Goal: Task Accomplishment & Management: Use online tool/utility

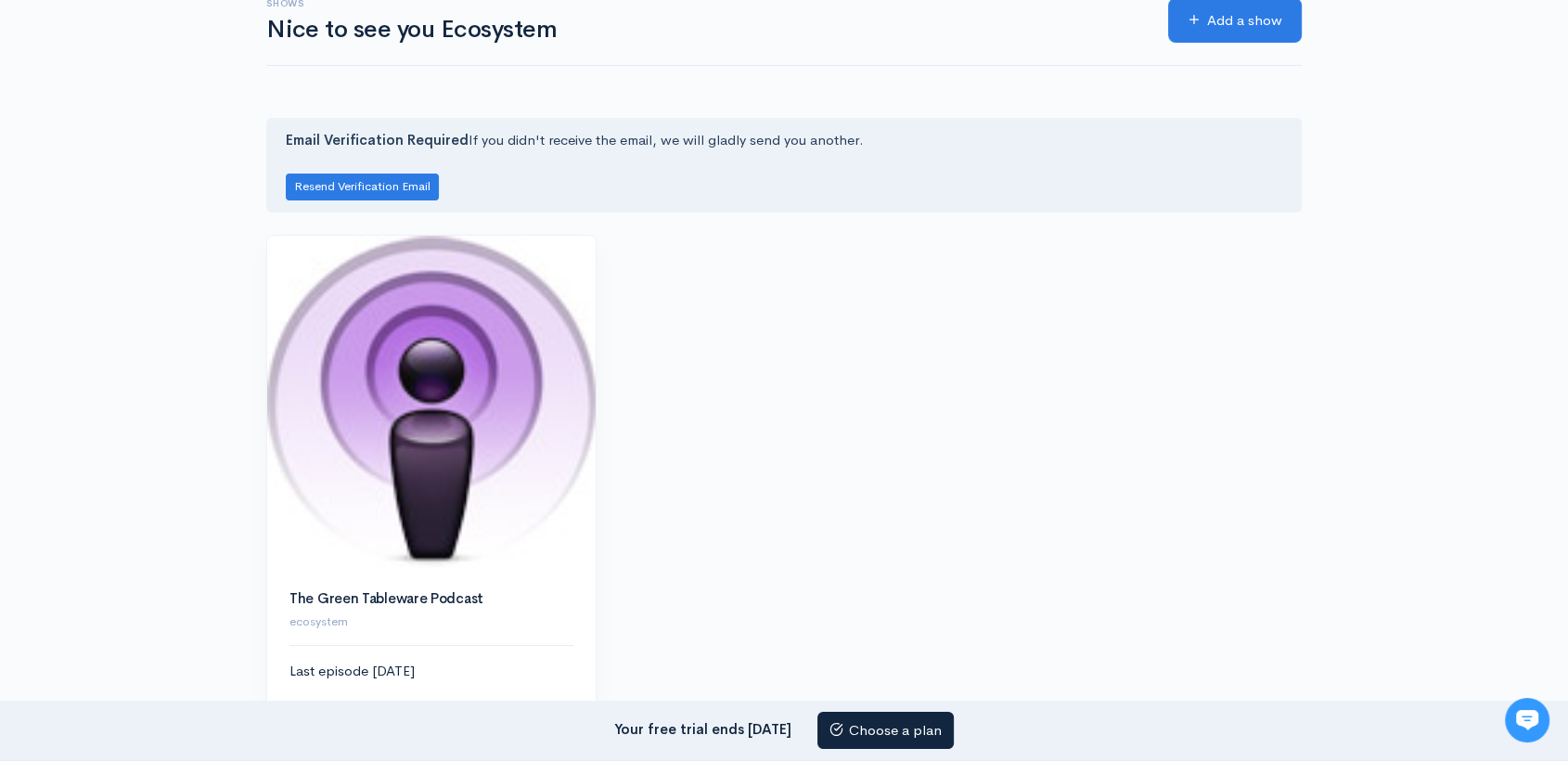
scroll to position [126, 0]
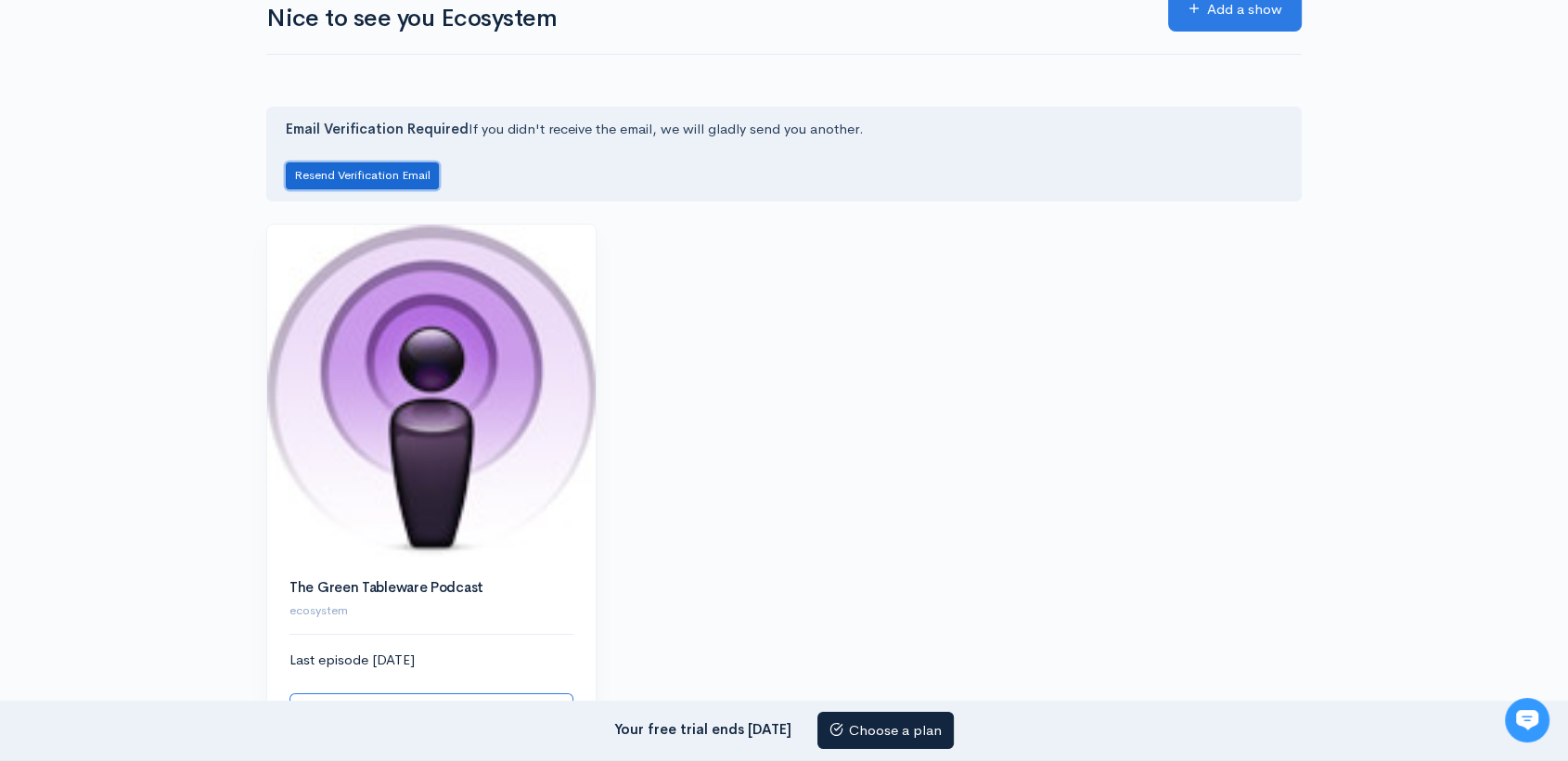
click at [366, 172] on button "Resend Verification Email" at bounding box center [362, 175] width 153 height 27
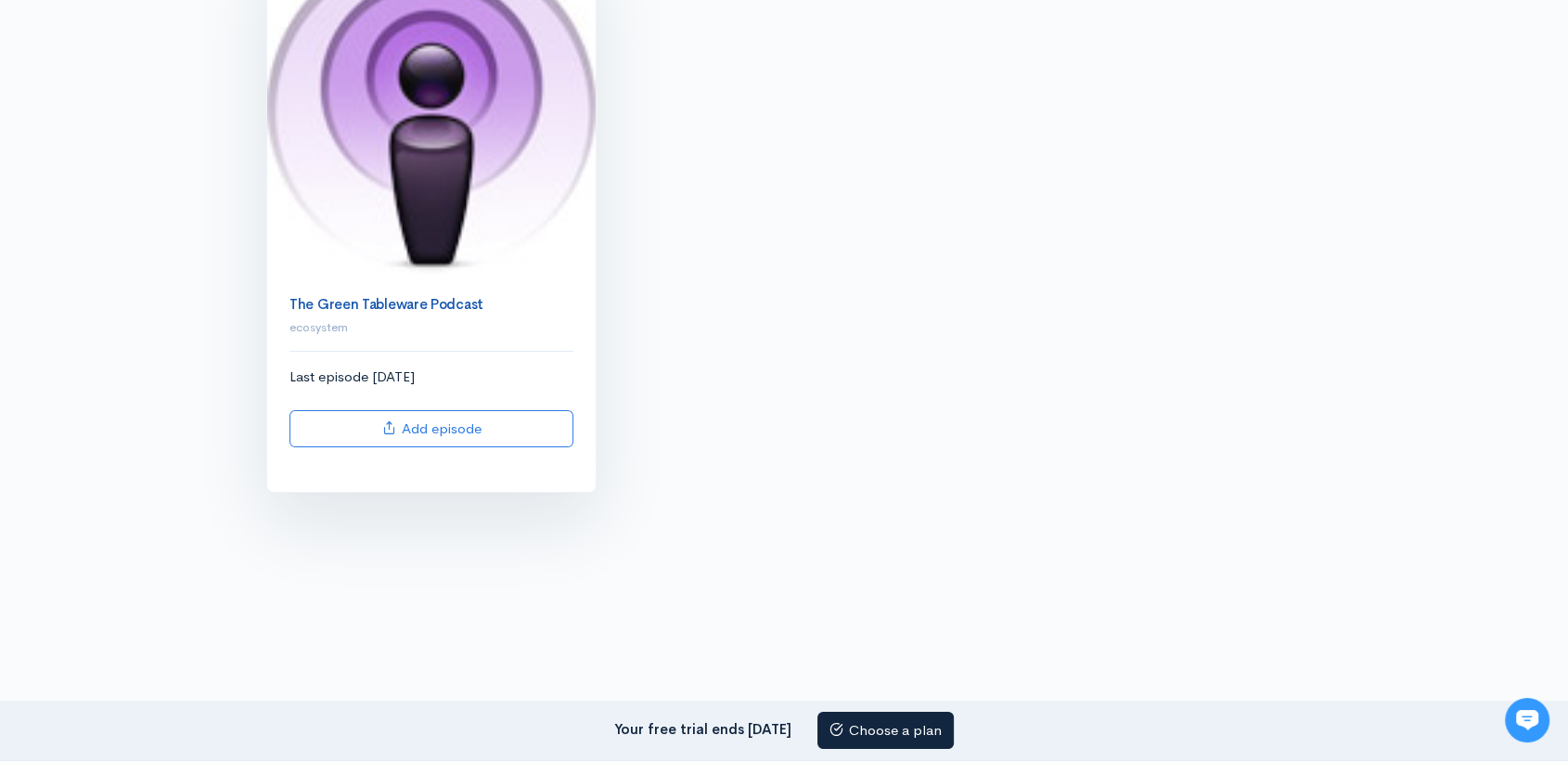
click at [399, 301] on link "The Green Tableware Podcast" at bounding box center [386, 304] width 194 height 18
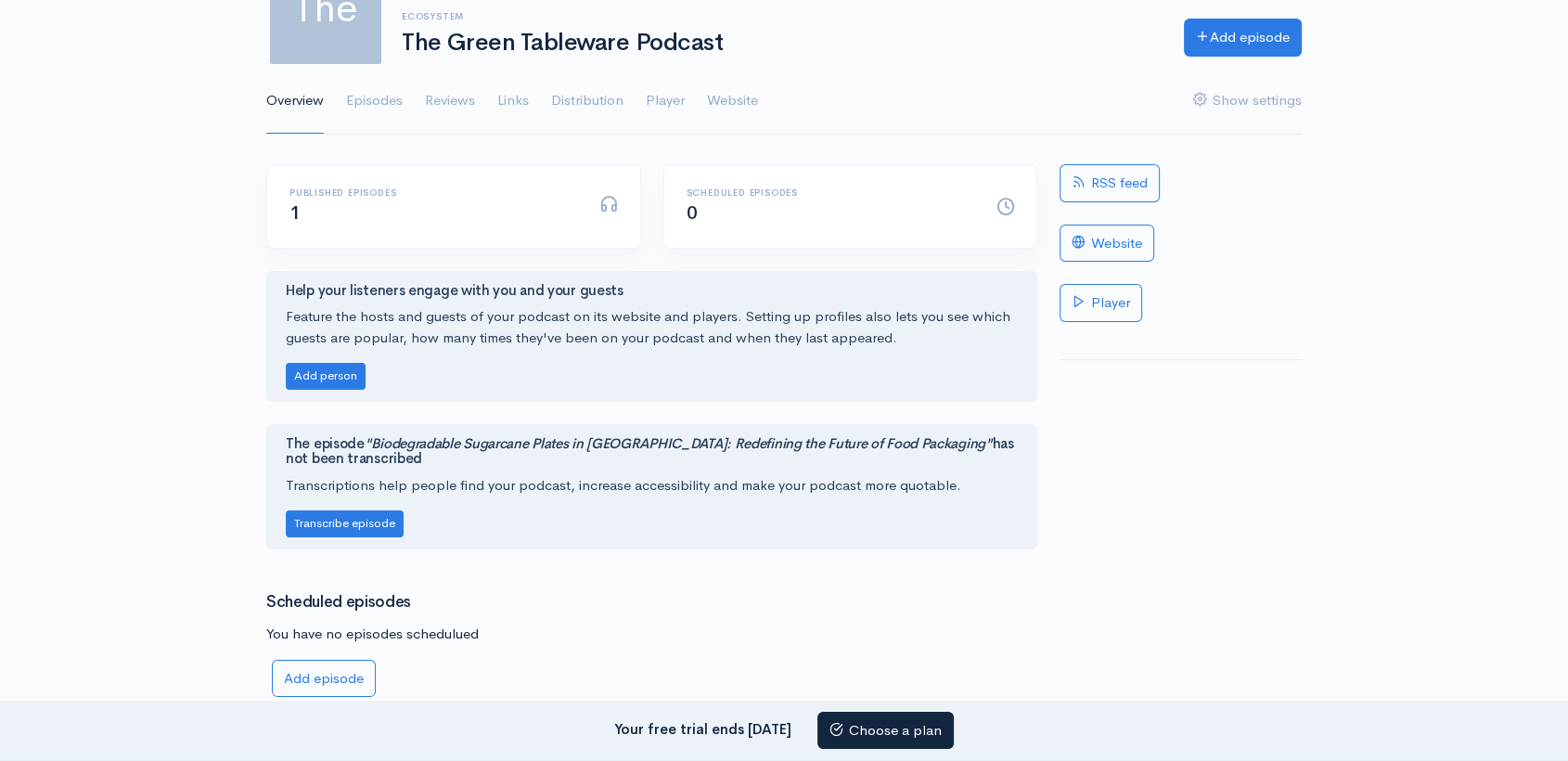
scroll to position [120, 0]
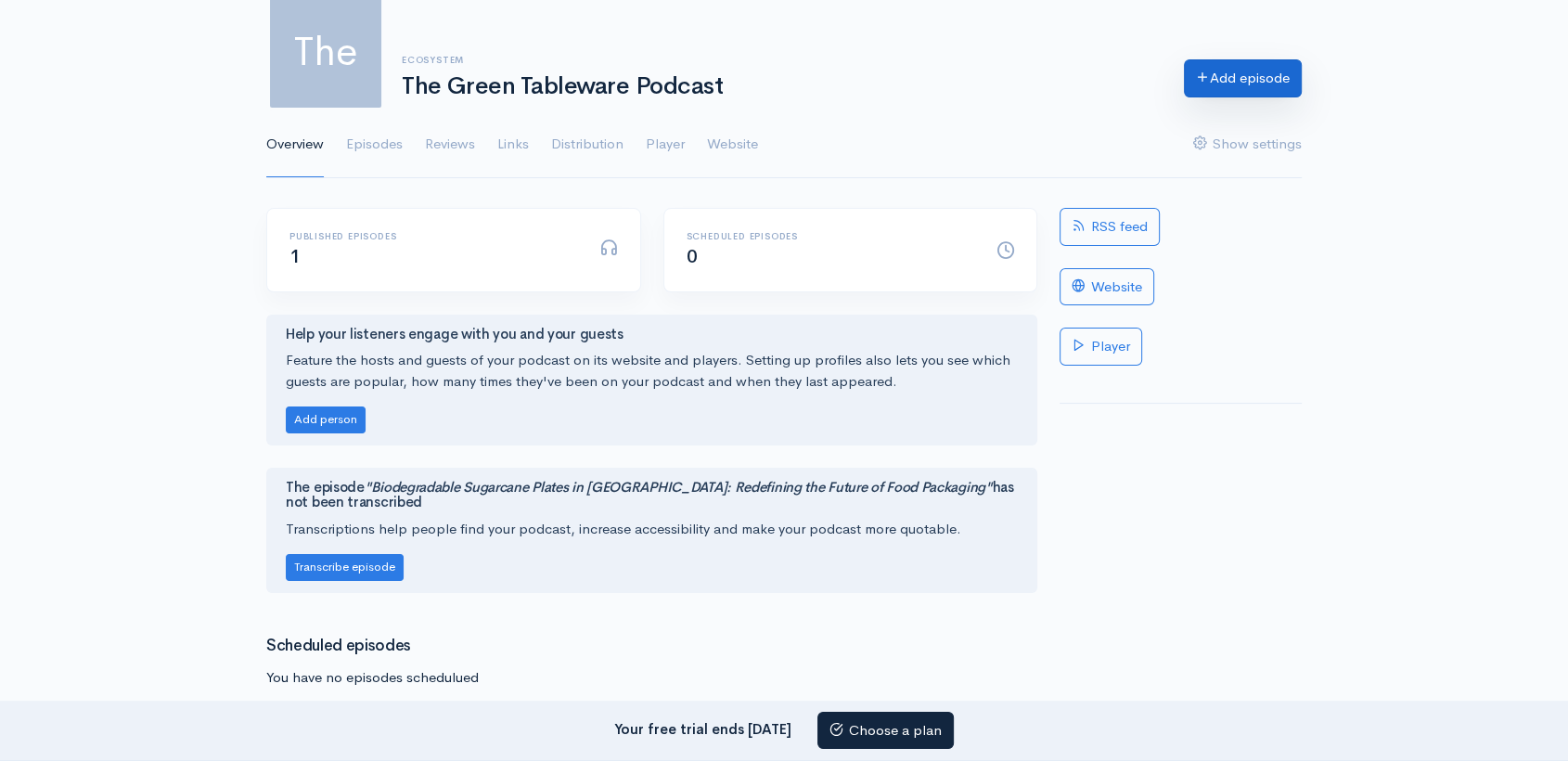
click at [1232, 79] on link "Add episode" at bounding box center [1244, 78] width 118 height 38
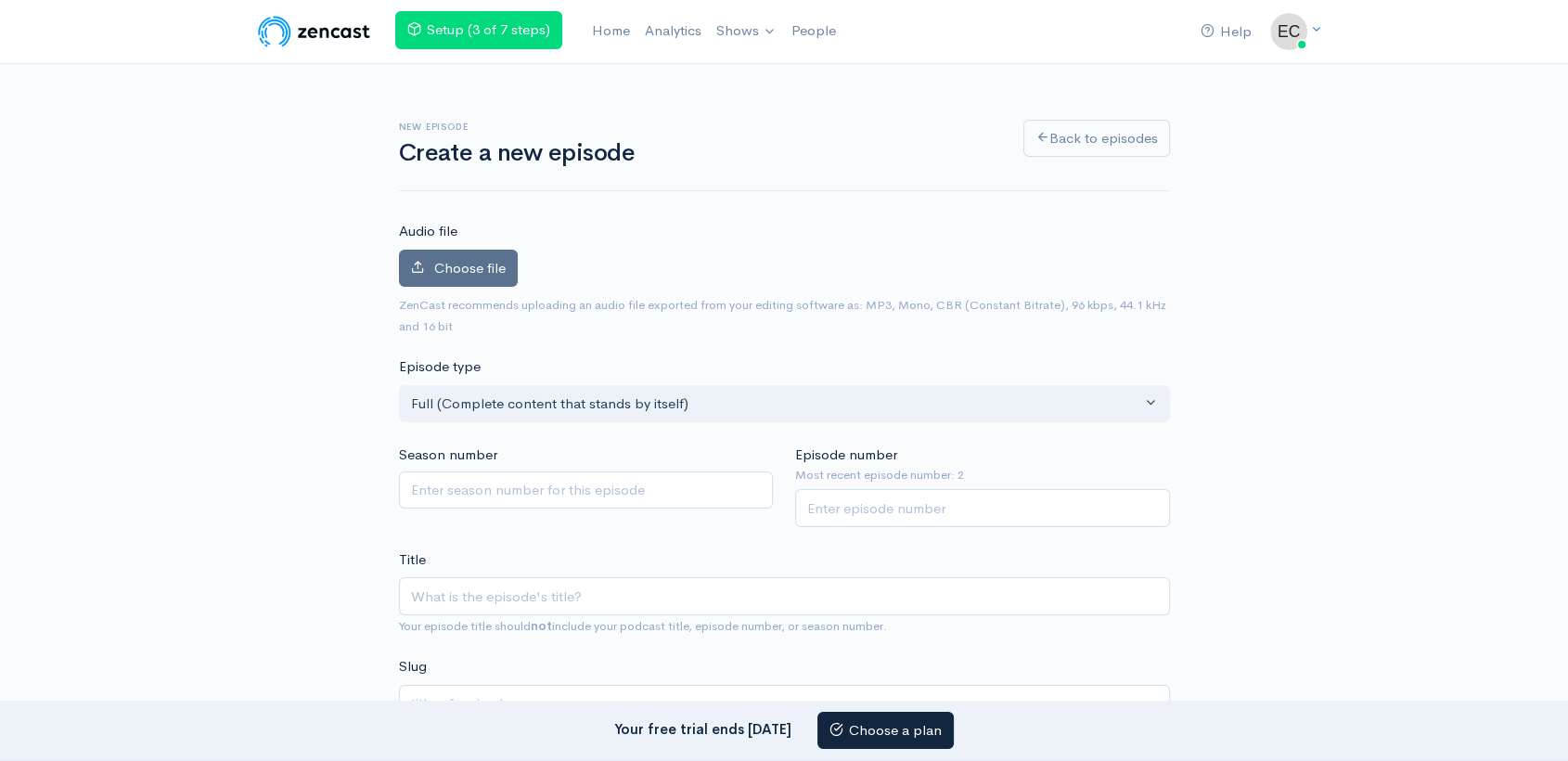
click at [457, 261] on span "Choose file" at bounding box center [470, 267] width 71 height 18
click at [0, 0] on input "Choose file" at bounding box center [0, 0] width 0 height 0
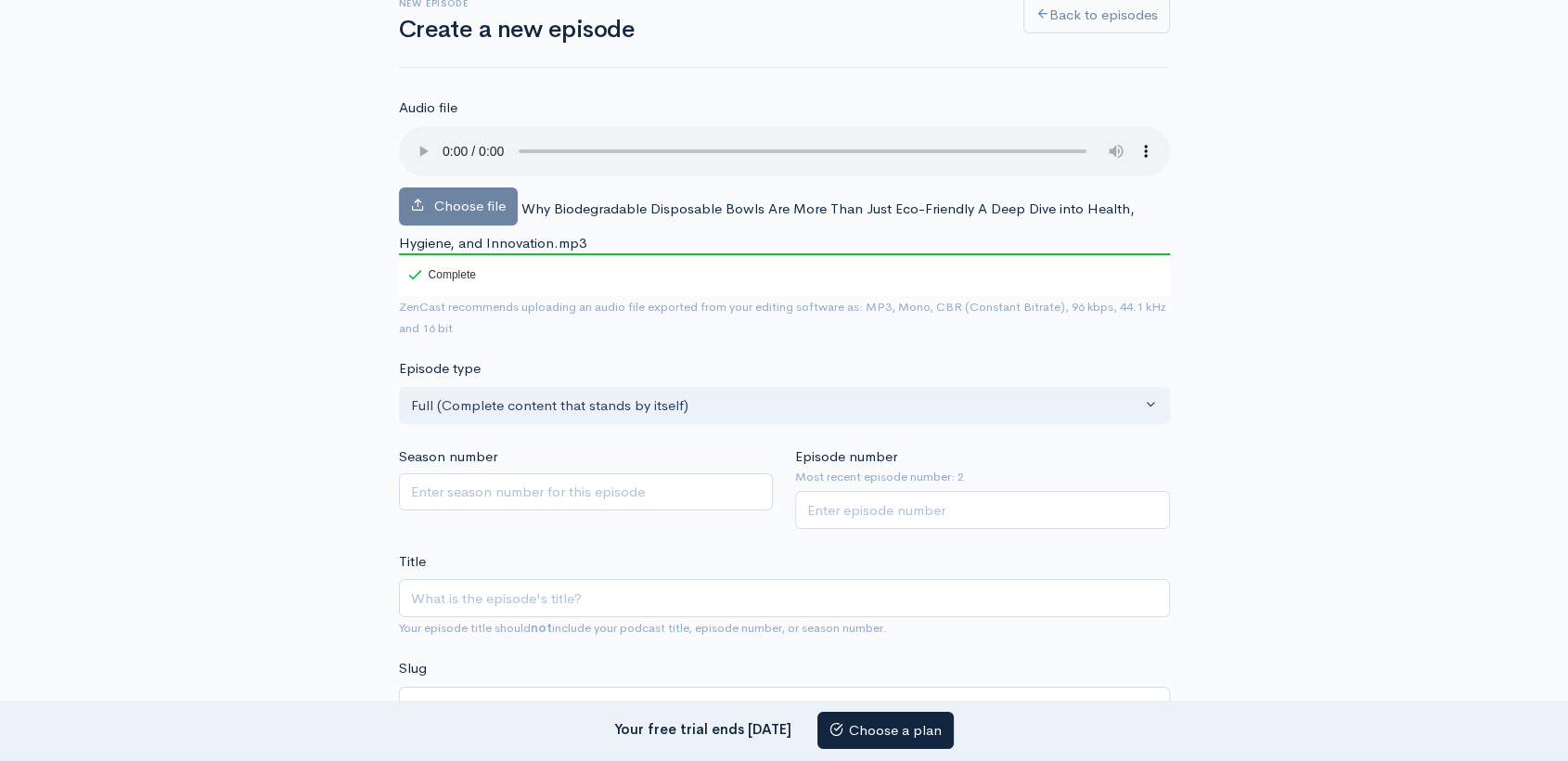
scroll to position [130, 0]
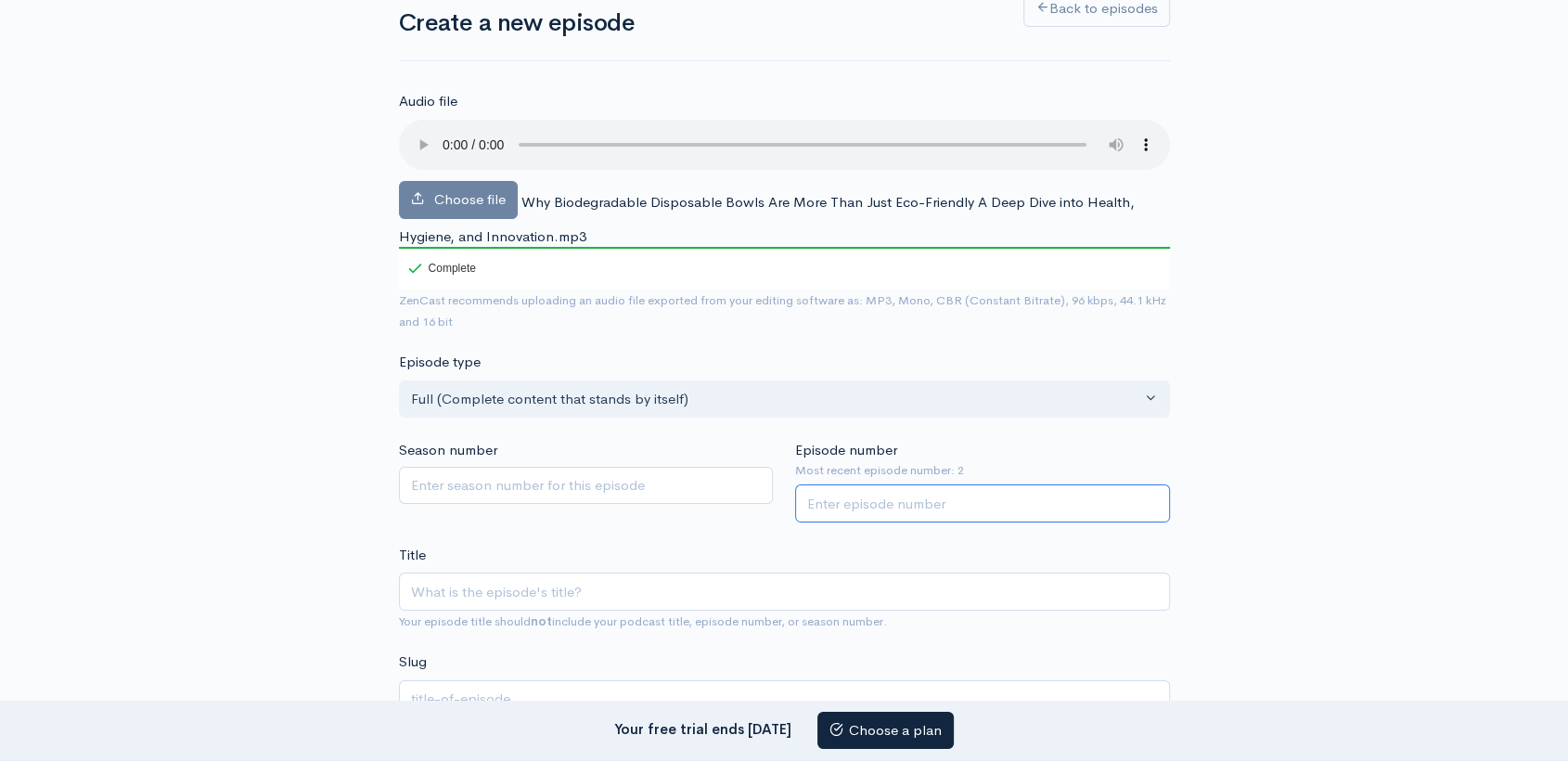
click at [868, 509] on input "Episode number" at bounding box center [983, 503] width 375 height 38
type input "1"
click at [1154, 507] on input "1" at bounding box center [983, 503] width 375 height 38
type input "2"
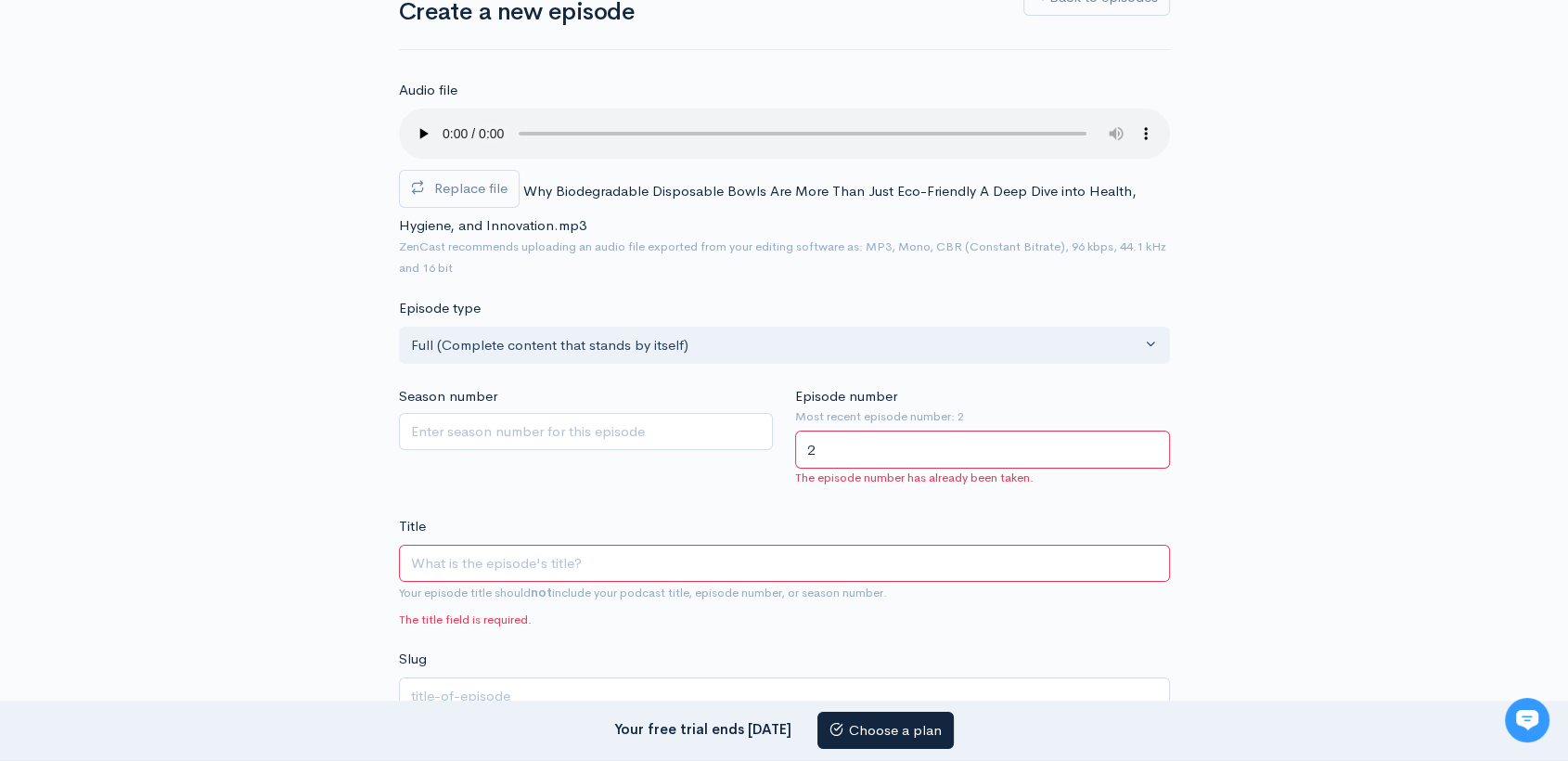
click at [989, 446] on input "2" at bounding box center [983, 449] width 375 height 38
type input "3"
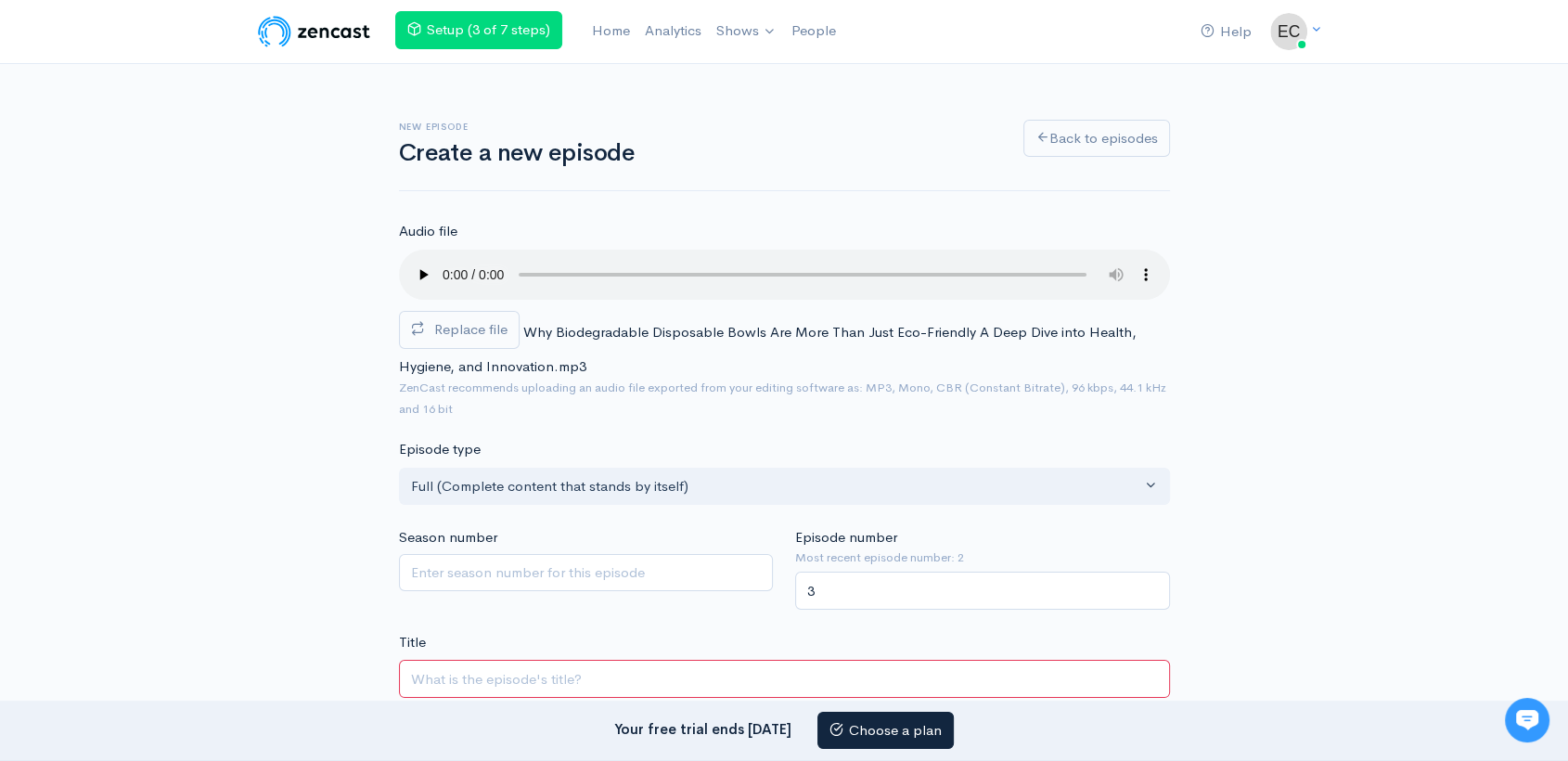
paste input "Why Biodegradable Disposable Bowls Are More Than Just Eco-Friendly: A Deep Dive…"
type input "Why Biodegradable Disposable Bowls Are More Than Just Eco-Friendly: A Deep Dive…"
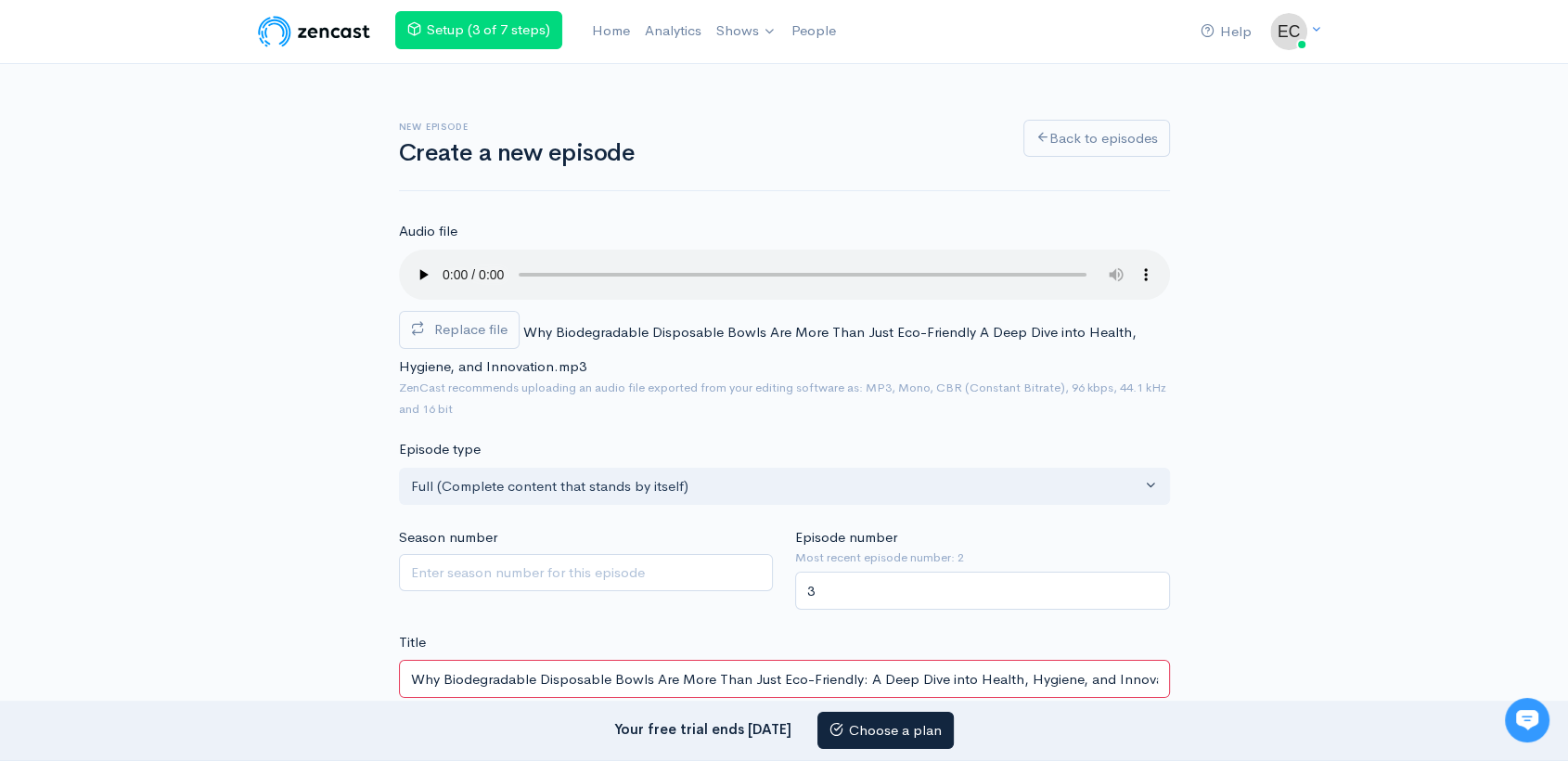
type input "why-biodegradable-disposable-bowls-are-more-than-just-eco-friendly-a-deep-dive-…"
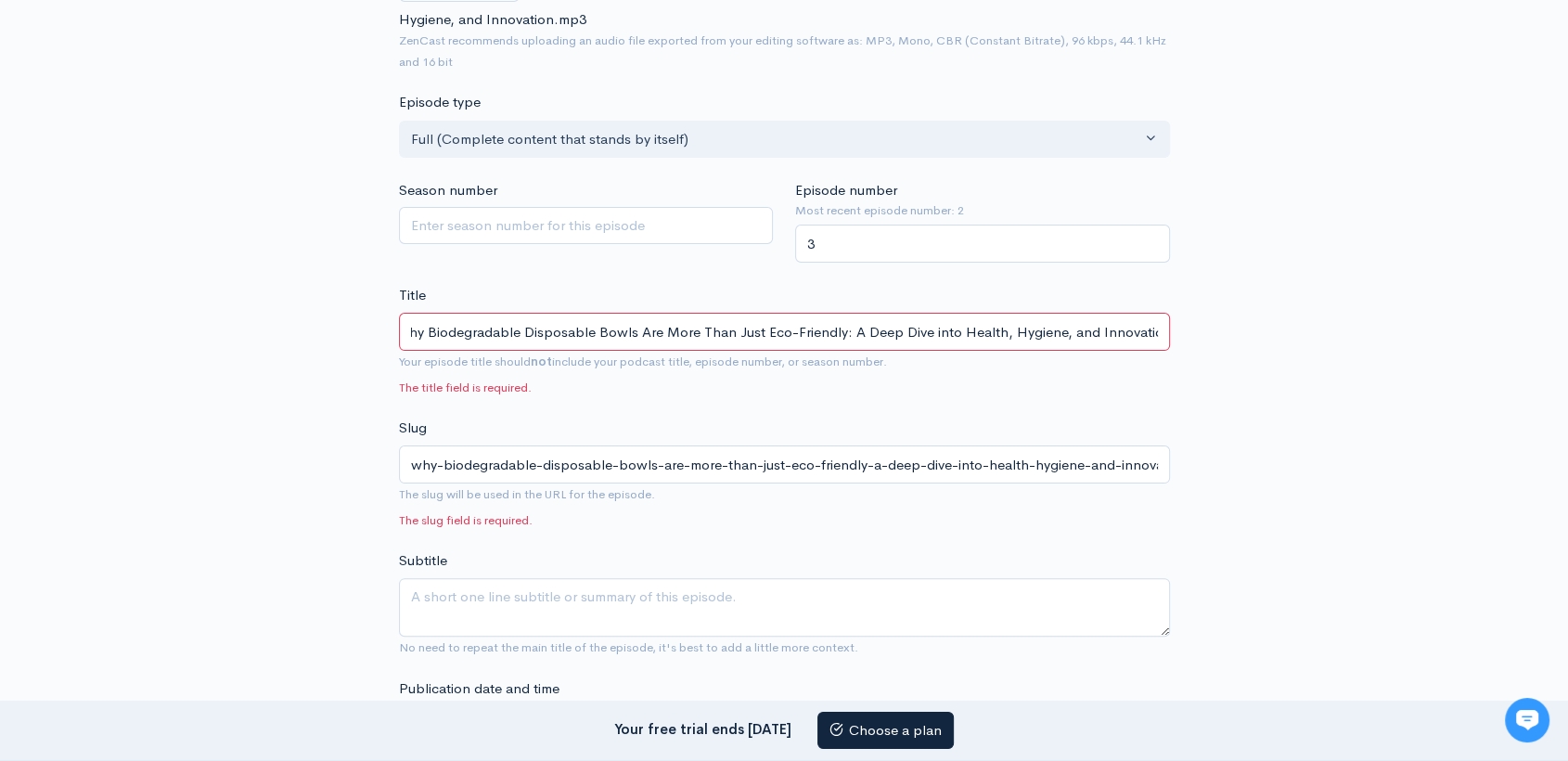
scroll to position [602, 0]
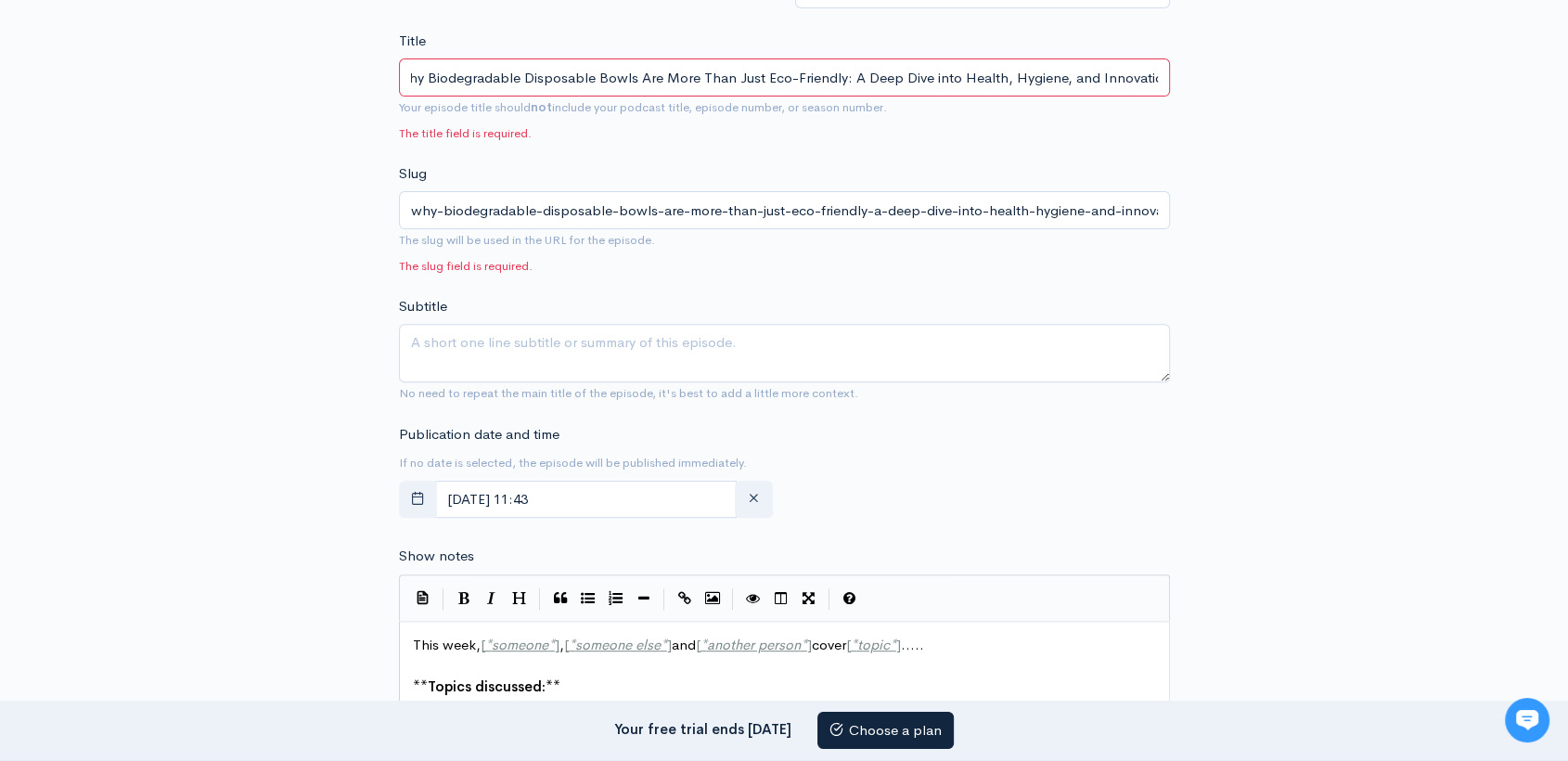
type input "Why Biodegradable Disposable Bowls Are More Than Just Eco-Friendly: A Deep Dive…"
click at [676, 363] on textarea "Subtitle" at bounding box center [784, 353] width 771 height 58
paste textarea "Biodegradable disposable bowls go beyond eco-friendliness—offering safe, hygien…"
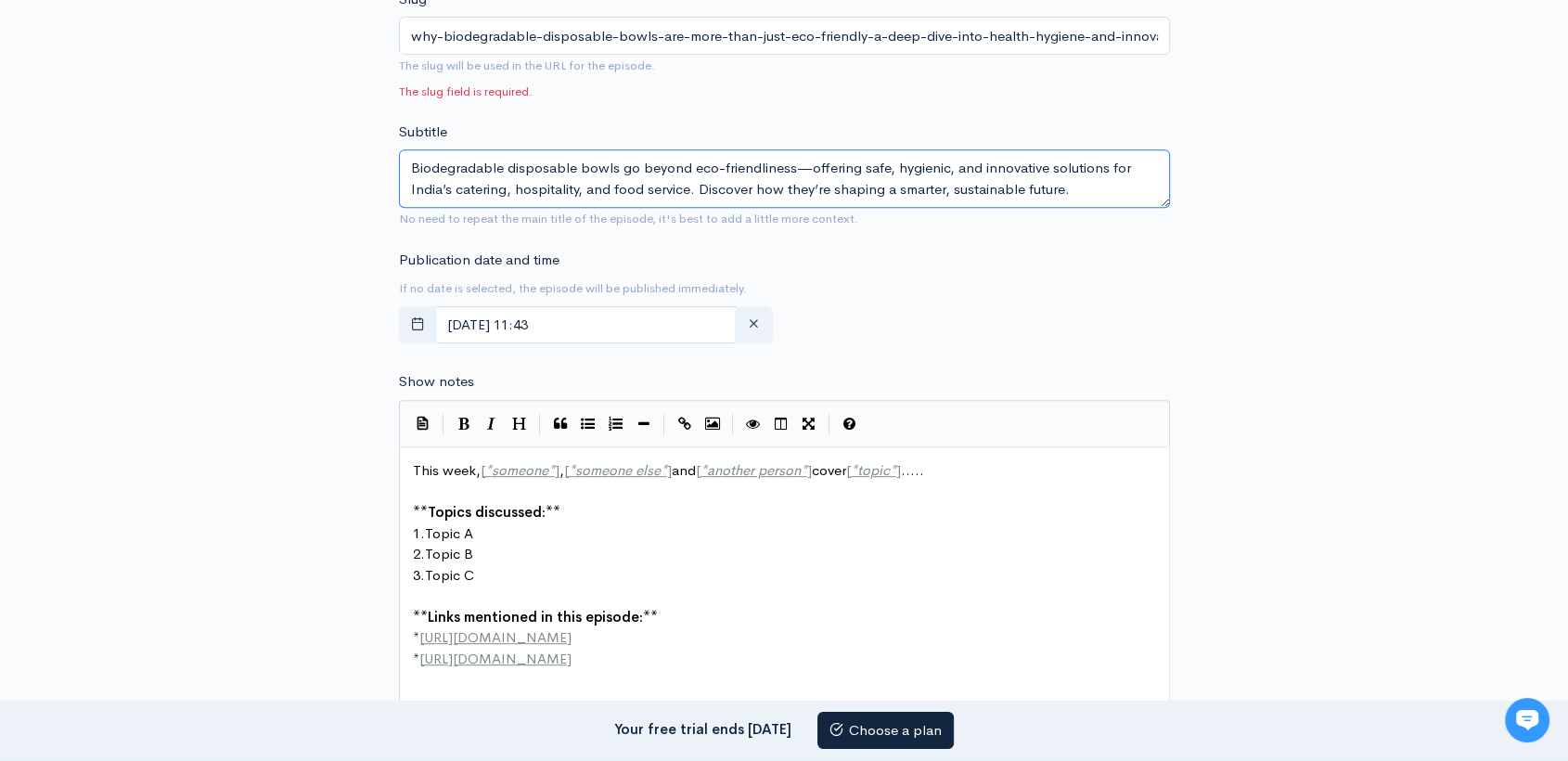
scroll to position [783, 0]
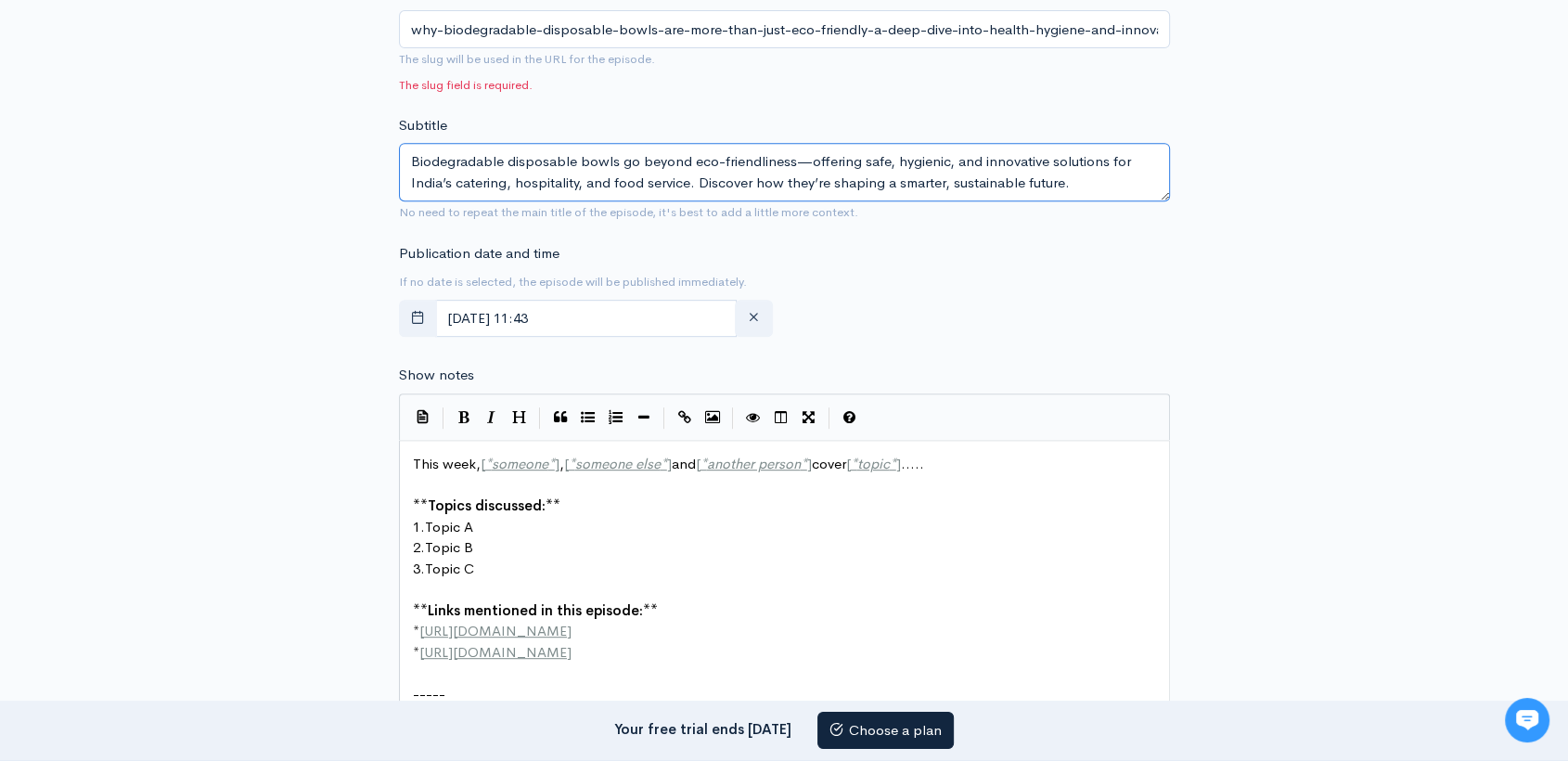
type textarea "Biodegradable disposable bowls go beyond eco-friendliness—offering safe, hygien…"
click at [515, 513] on span "Topics discussed:" at bounding box center [486, 505] width 118 height 18
type textarea "This week, [*someone*], [*someone else*] and [*another person*] cover [*topic*]…"
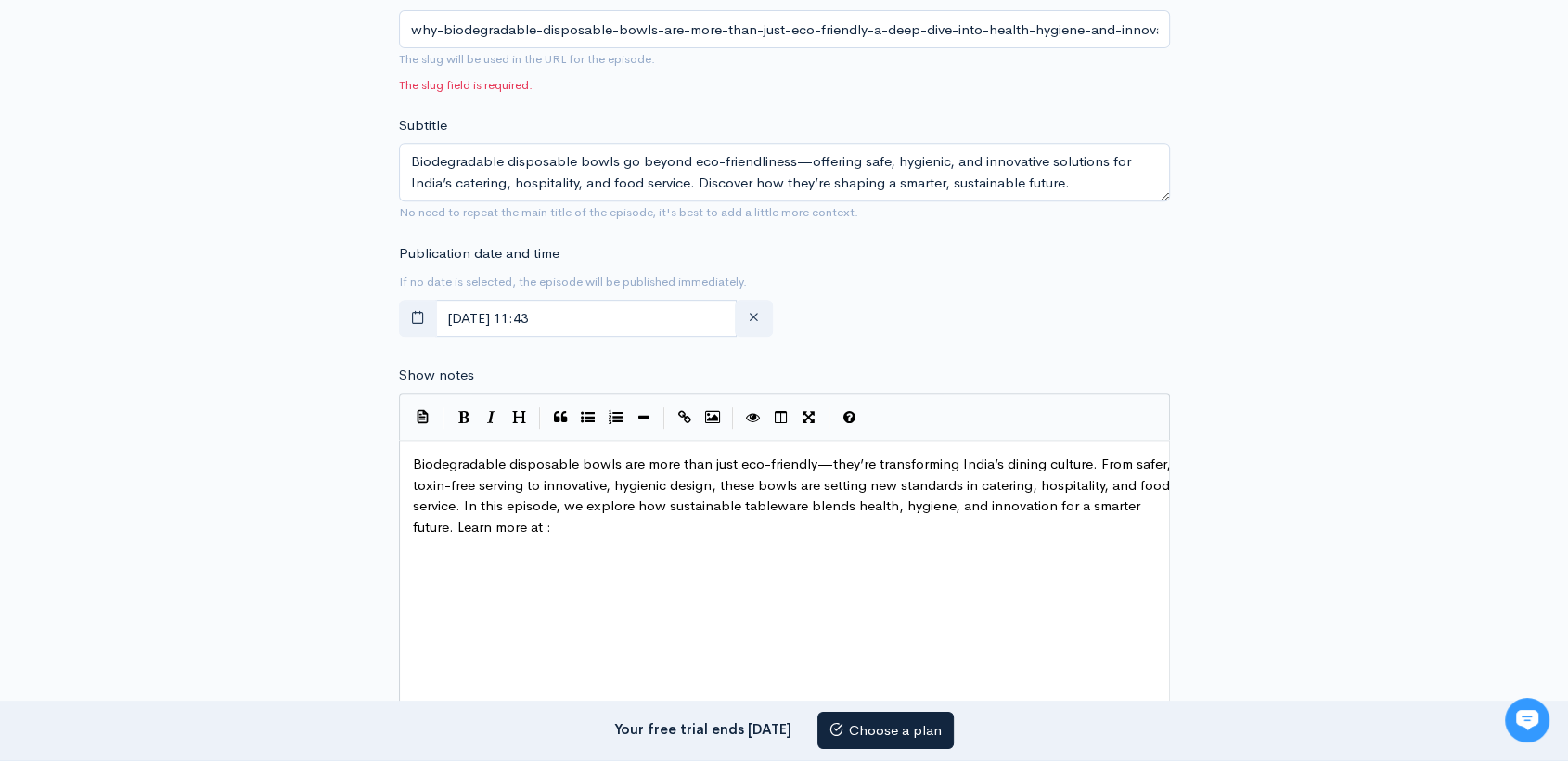
paste textarea
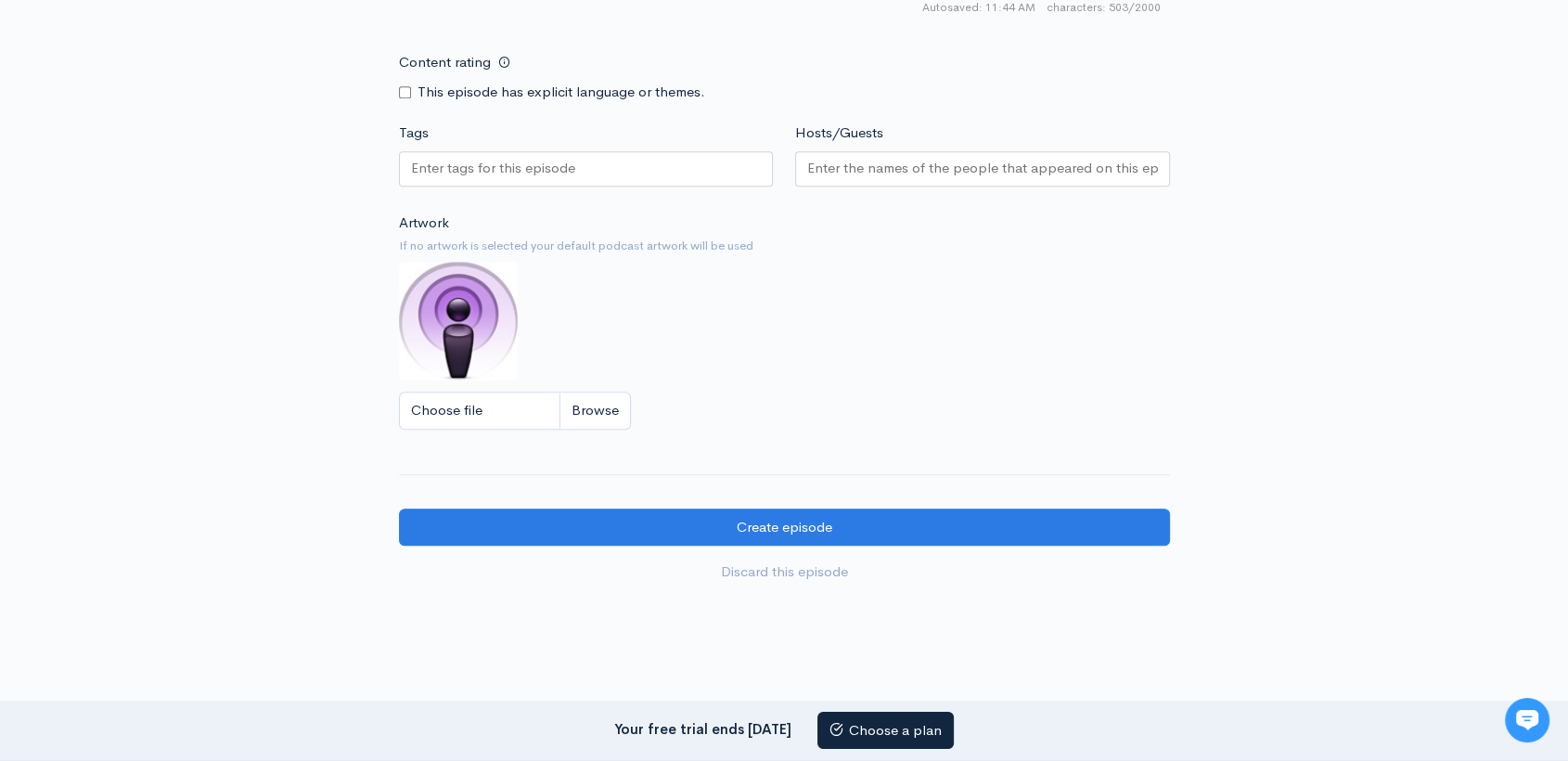
scroll to position [1537, 0]
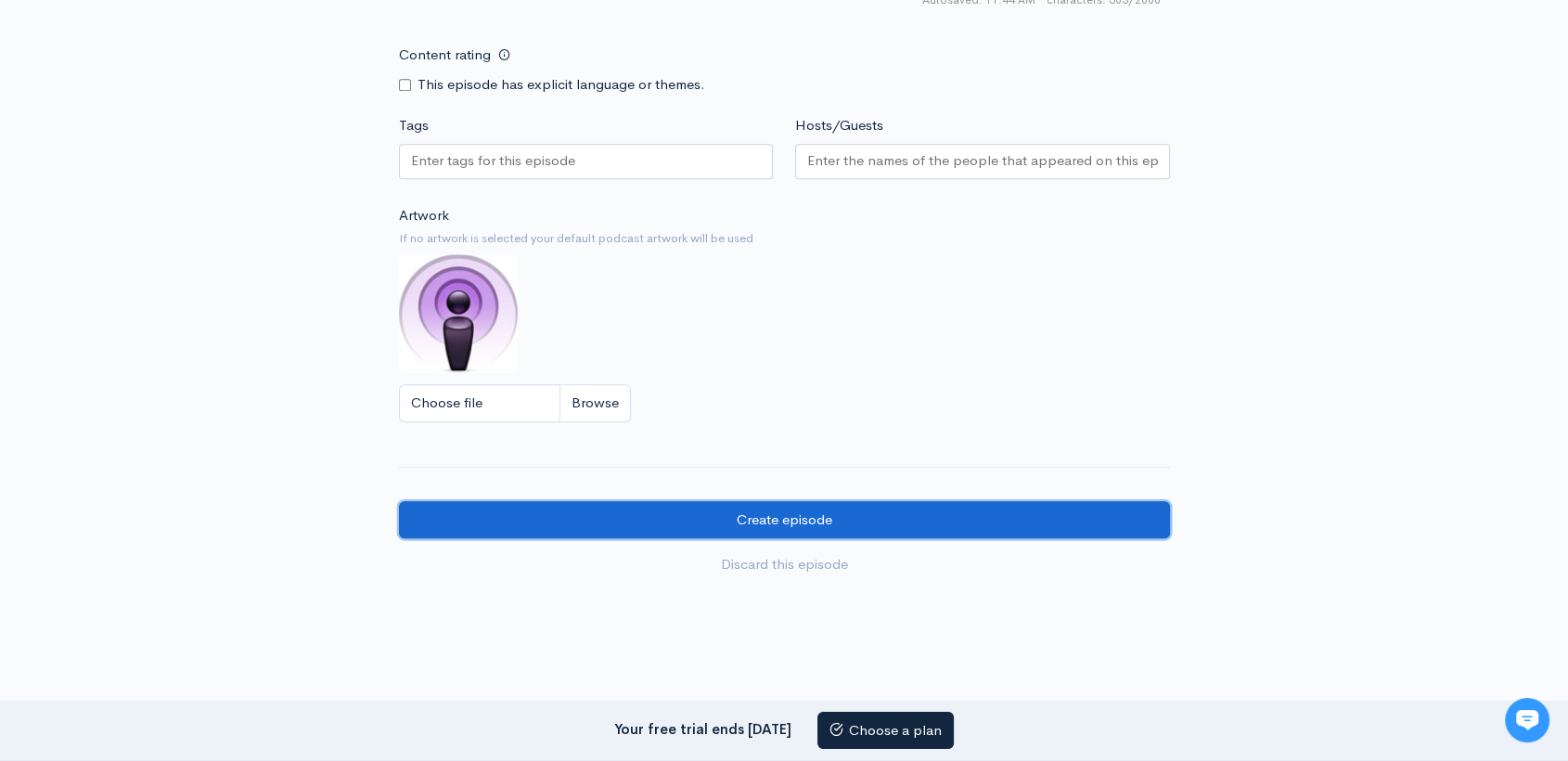
click at [753, 507] on input "Create episode" at bounding box center [784, 520] width 771 height 38
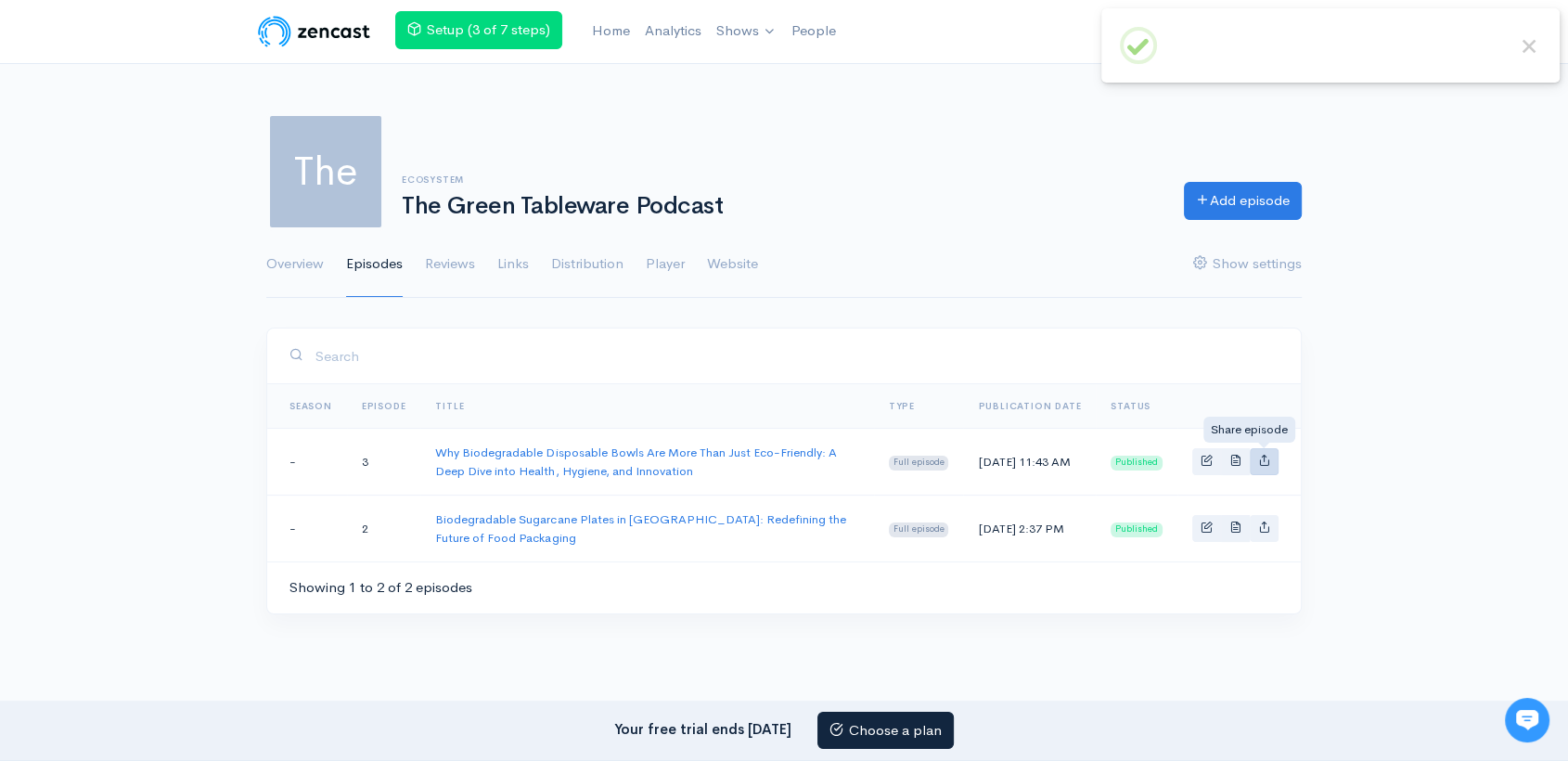
click at [1262, 463] on icon "Basic example" at bounding box center [1264, 459] width 12 height 12
type input "[URL][DOMAIN_NAME]"
type input "<iframe src='[URL][DOMAIN_NAME]' width='100%' height='190' frameborder='0' scro…"
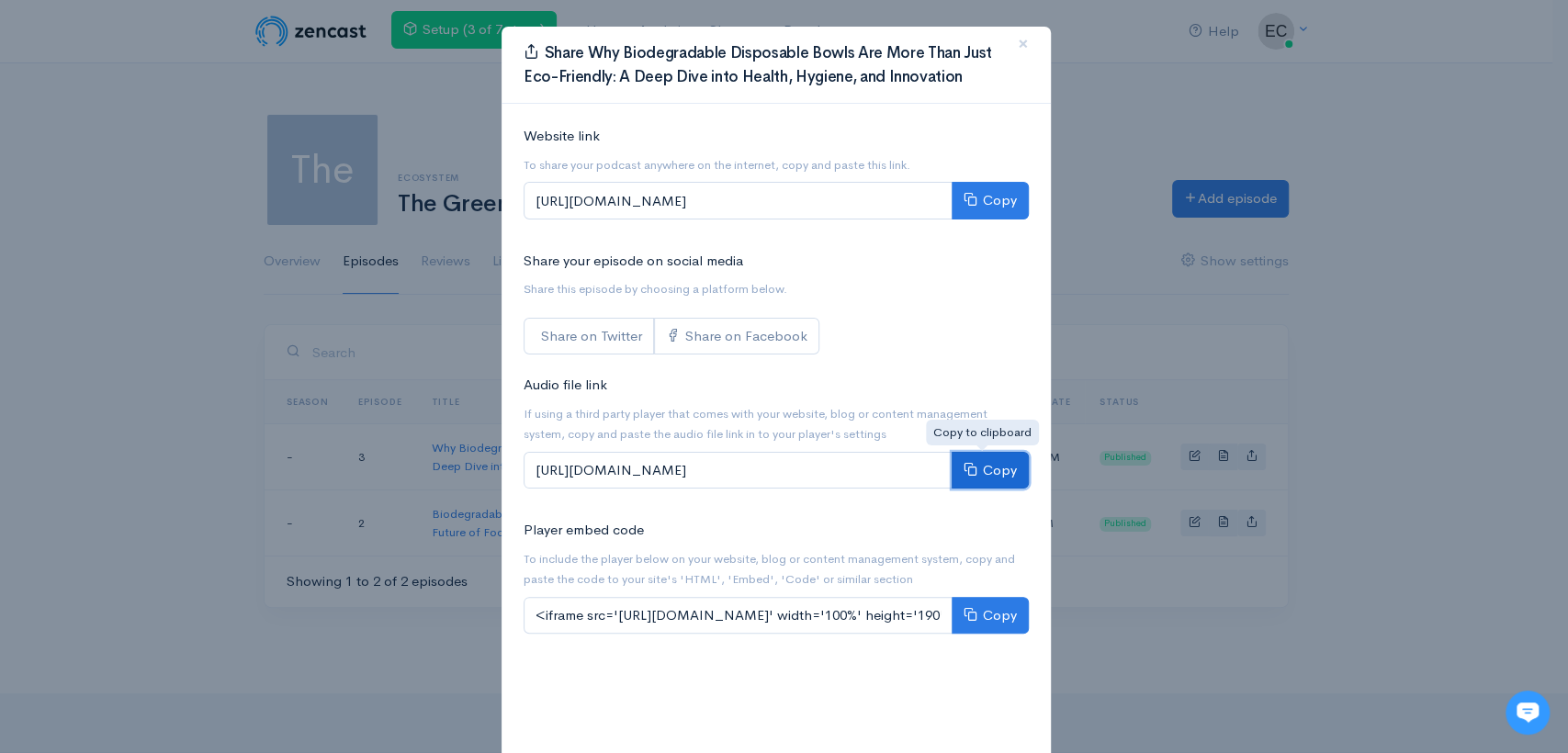
click at [993, 479] on button "Copy" at bounding box center [990, 470] width 77 height 38
click at [972, 194] on button "Copy" at bounding box center [990, 200] width 77 height 38
